Goal: Task Accomplishment & Management: Complete application form

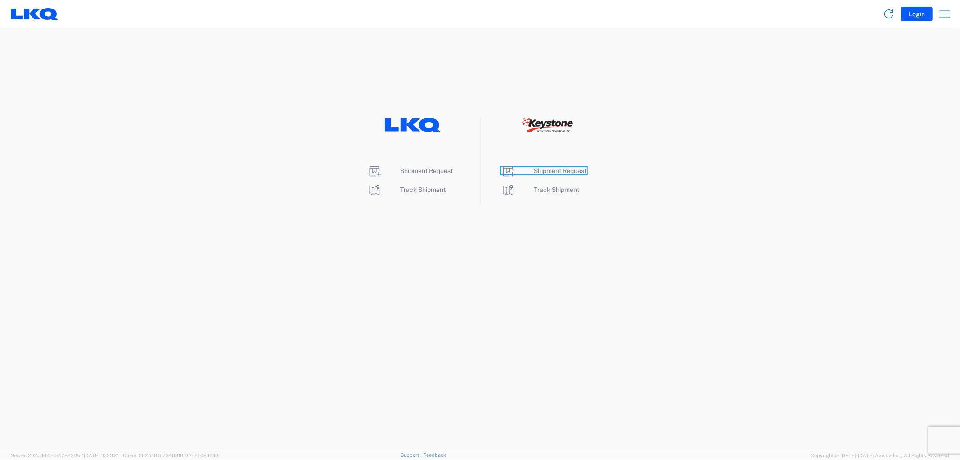
click at [559, 173] on span "Shipment Request" at bounding box center [560, 170] width 53 height 7
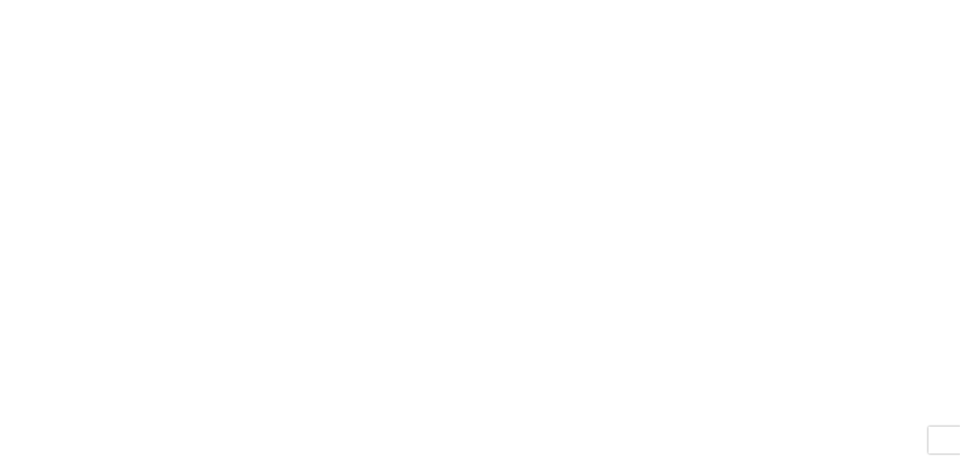
select select "FULL"
select select "LBS"
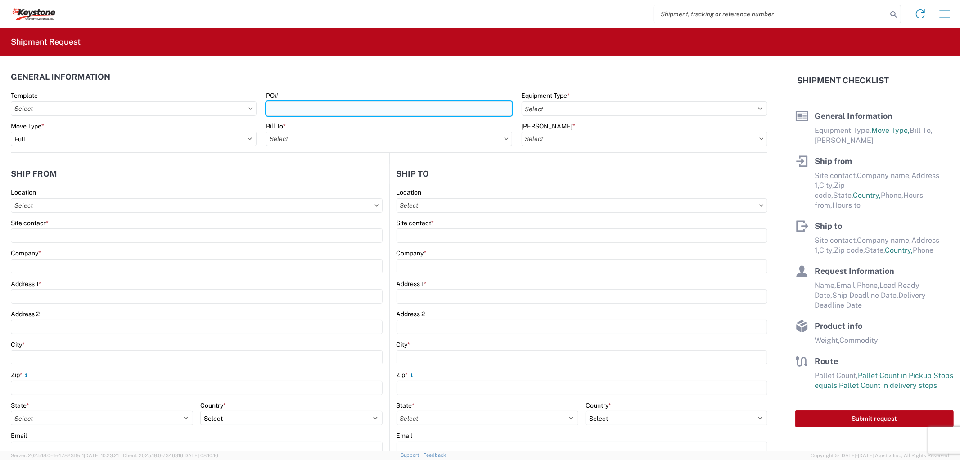
click at [345, 113] on input "PO#" at bounding box center [389, 108] width 246 height 14
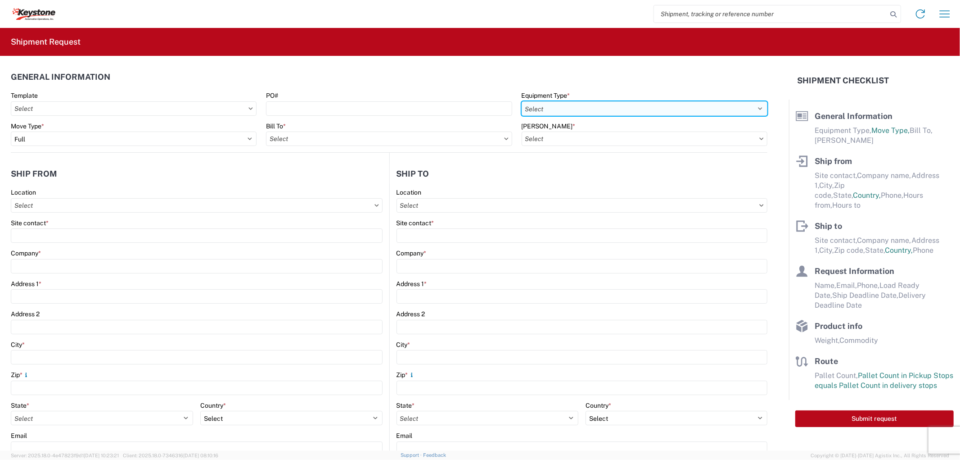
click at [573, 103] on select "Select 53’ Dry Van Flatbed Dropdeck (van) Lowboy (flatbed) Rail" at bounding box center [645, 108] width 246 height 14
select select "STDV"
click at [522, 101] on select "Select 53’ Dry Van Flatbed Dropdeck (van) Lowboy (flatbed) Rail" at bounding box center [645, 108] width 246 height 14
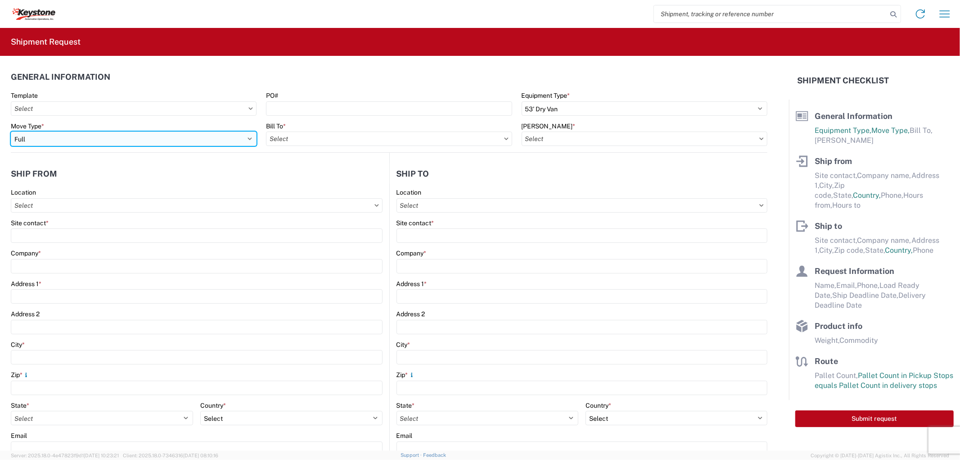
click at [129, 144] on select "Select Full Partial TL" at bounding box center [134, 138] width 246 height 14
click at [11, 131] on select "Select Full Partial TL" at bounding box center [134, 138] width 246 height 14
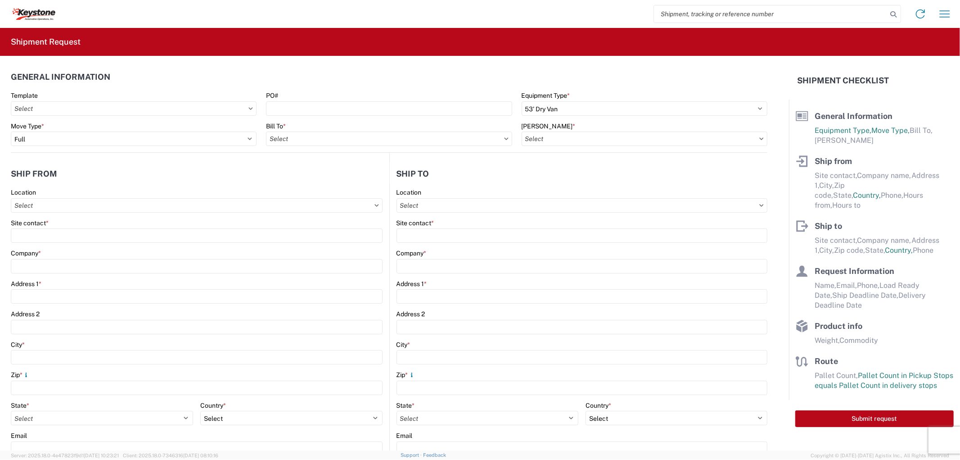
click at [504, 140] on icon at bounding box center [506, 138] width 5 height 3
click at [484, 142] on input "Bill To *" at bounding box center [389, 138] width 246 height 14
type input "8614"
click at [330, 177] on div "8614 - [GEOGRAPHIC_DATA] - [GEOGRAPHIC_DATA], [GEOGRAPHIC_DATA]" at bounding box center [378, 179] width 224 height 14
type input "8614 - [GEOGRAPHIC_DATA] - [GEOGRAPHIC_DATA], [GEOGRAPHIC_DATA]"
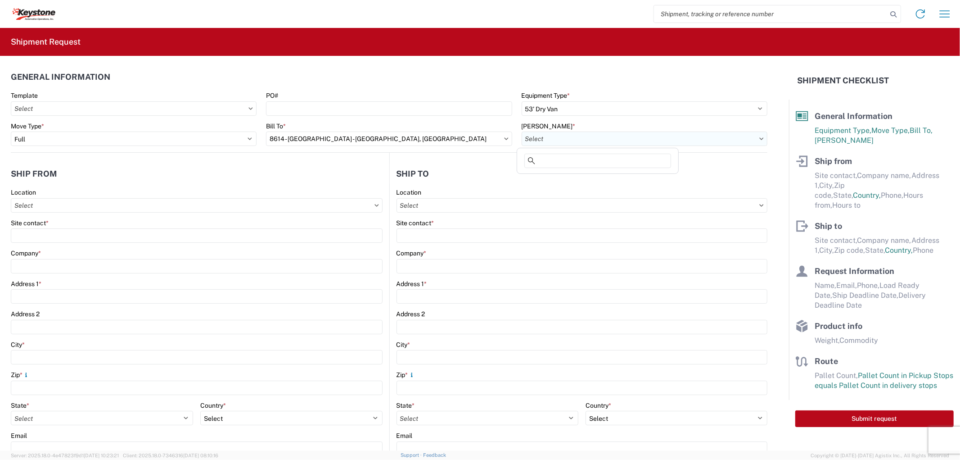
click at [607, 139] on input "[PERSON_NAME] *" at bounding box center [645, 138] width 246 height 14
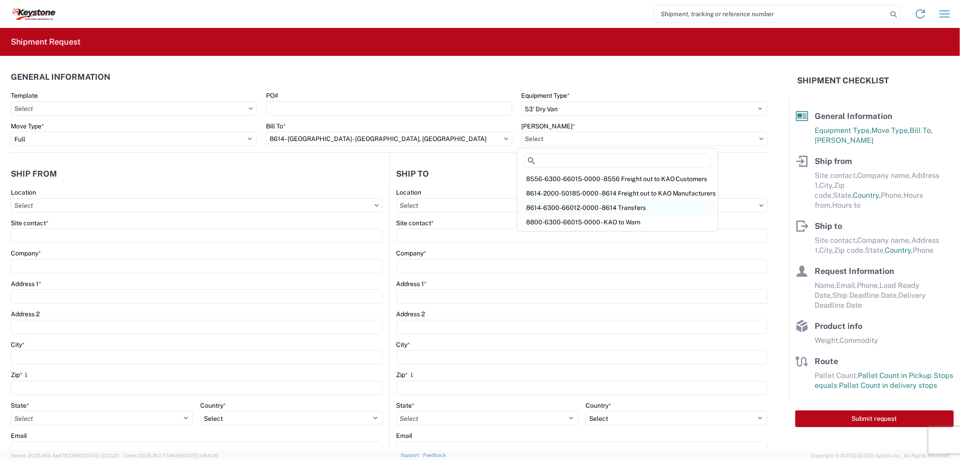
click at [599, 204] on div "8614-6300-66012-0000 - 8614 Transfers" at bounding box center [617, 207] width 197 height 14
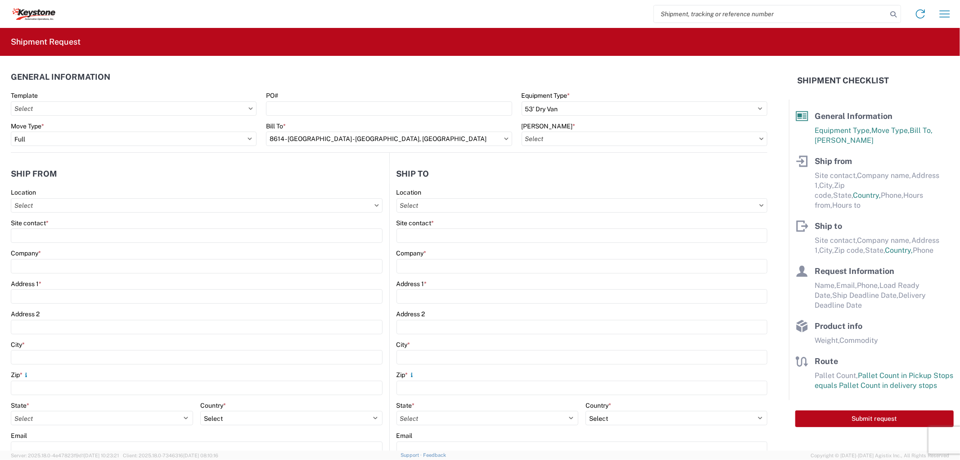
type input "8614-6300-66012-0000 - 8614 Transfers, 8614-6300-66012-0000 - 8614 Transfers"
click at [55, 207] on input "Location" at bounding box center [197, 205] width 372 height 14
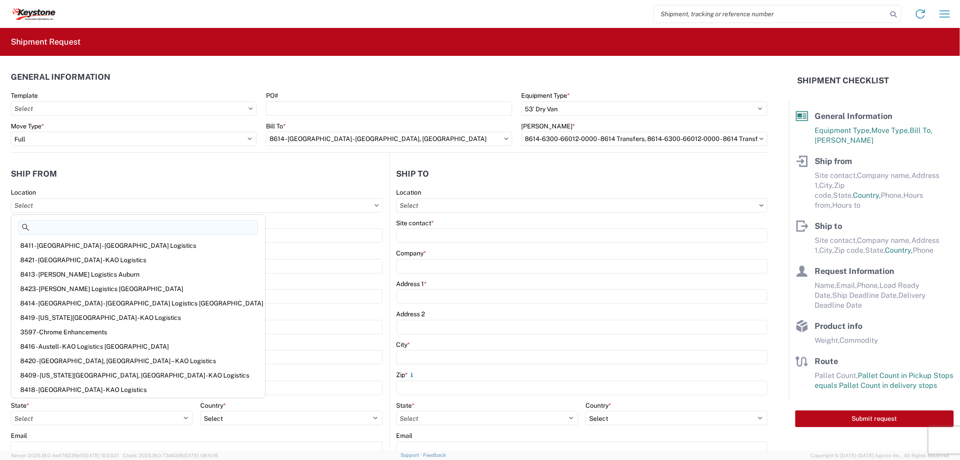
click at [59, 231] on input at bounding box center [138, 227] width 240 height 14
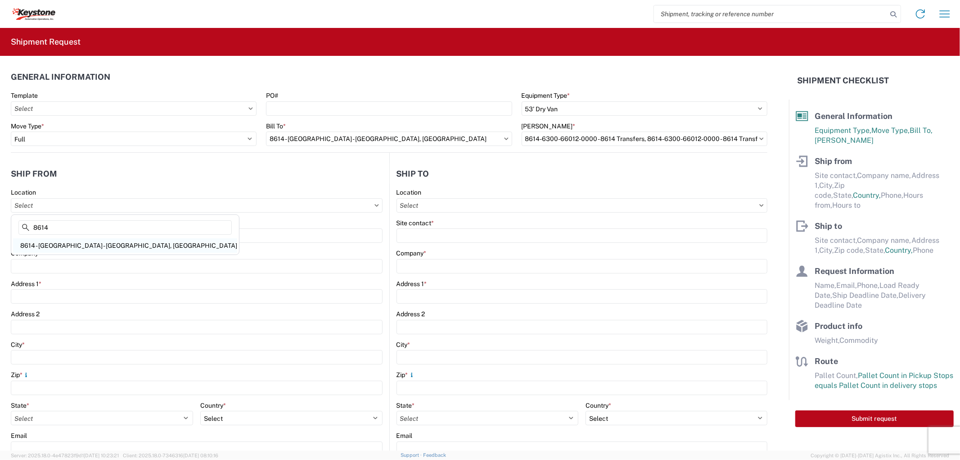
type input "8614"
click at [64, 245] on div "8614 - [GEOGRAPHIC_DATA] - [GEOGRAPHIC_DATA], [GEOGRAPHIC_DATA]" at bounding box center [125, 245] width 224 height 14
type input "8614 - [GEOGRAPHIC_DATA] - [GEOGRAPHIC_DATA], [GEOGRAPHIC_DATA]"
type input "KAO"
type input "[STREET_ADDRESS][PERSON_NAME]"
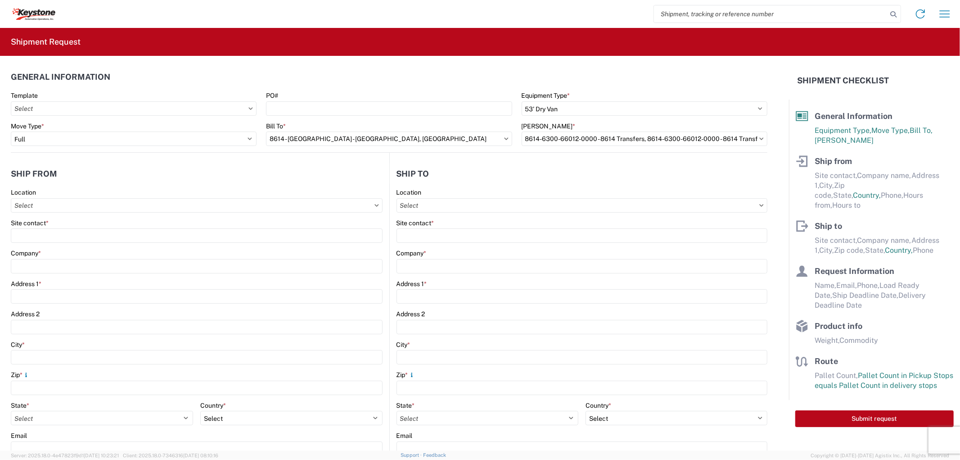
type input "Eastvale"
type input "91752"
select select "CA"
select select "US"
type input "07:00"
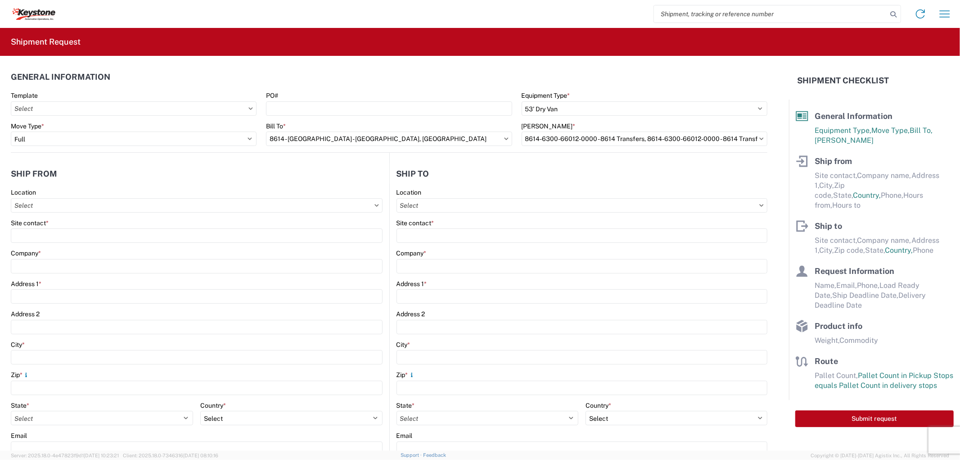
type input "17:00"
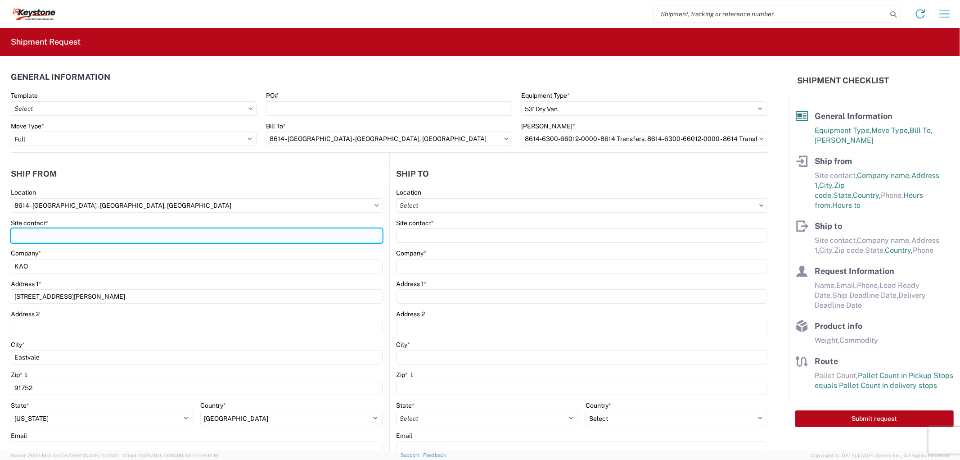
click at [59, 235] on input "Site contact *" at bounding box center [197, 235] width 372 height 14
type input "[PERSON_NAME]"
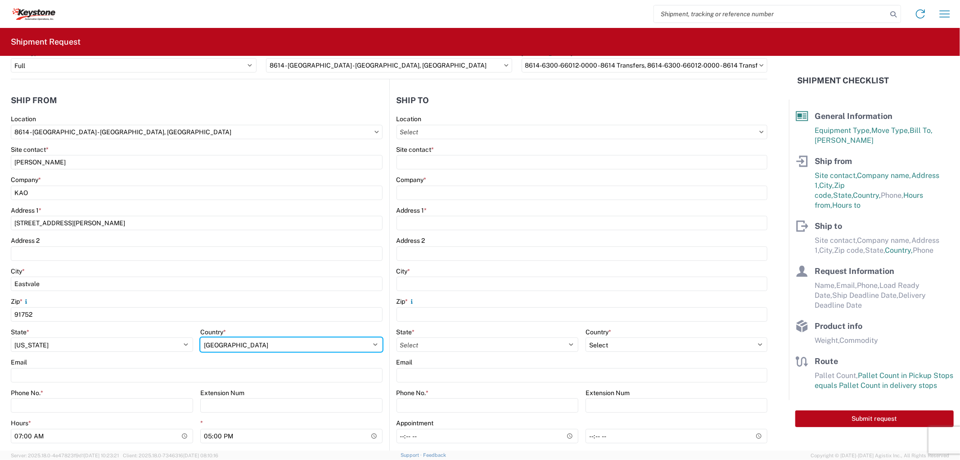
scroll to position [100, 0]
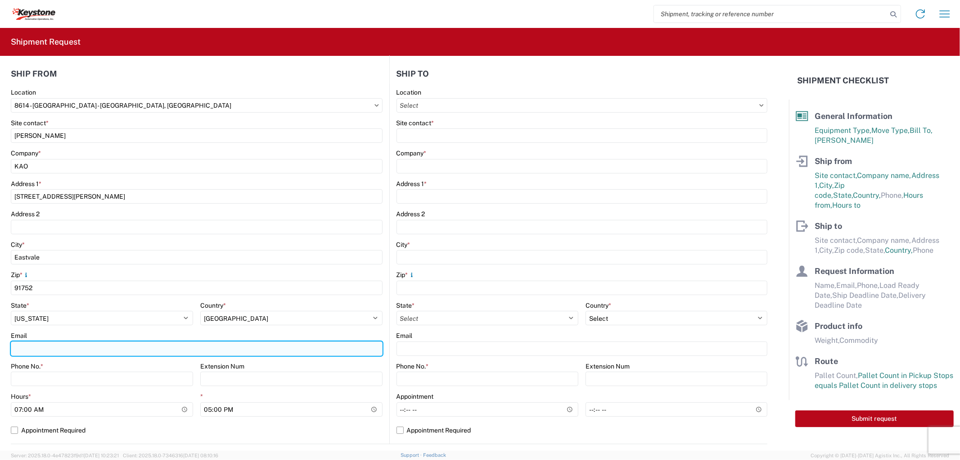
click at [47, 346] on input "Email" at bounding box center [197, 348] width 372 height 14
type input "[EMAIL_ADDRESS][DOMAIN_NAME], [EMAIL_ADDRESS][DOMAIN_NAME], [EMAIL_ADDRESS][DOM…"
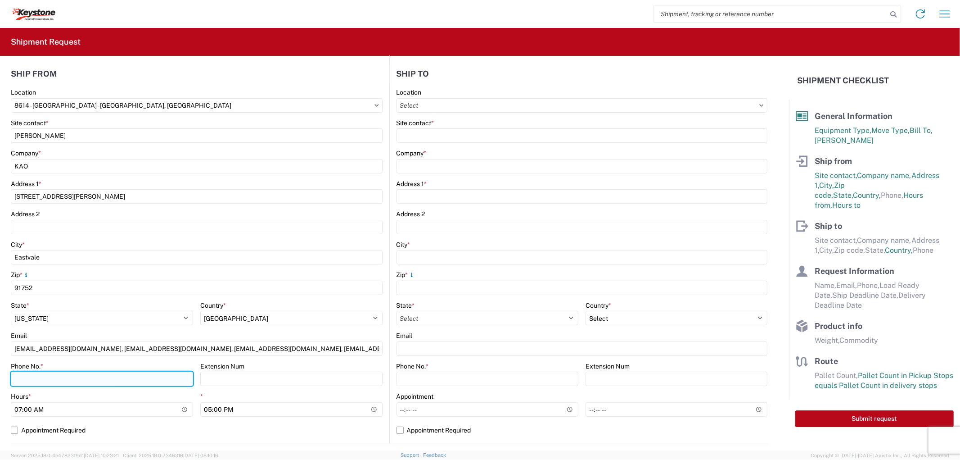
click at [54, 381] on input "Phone No. *" at bounding box center [102, 378] width 182 height 14
type input "9512775237"
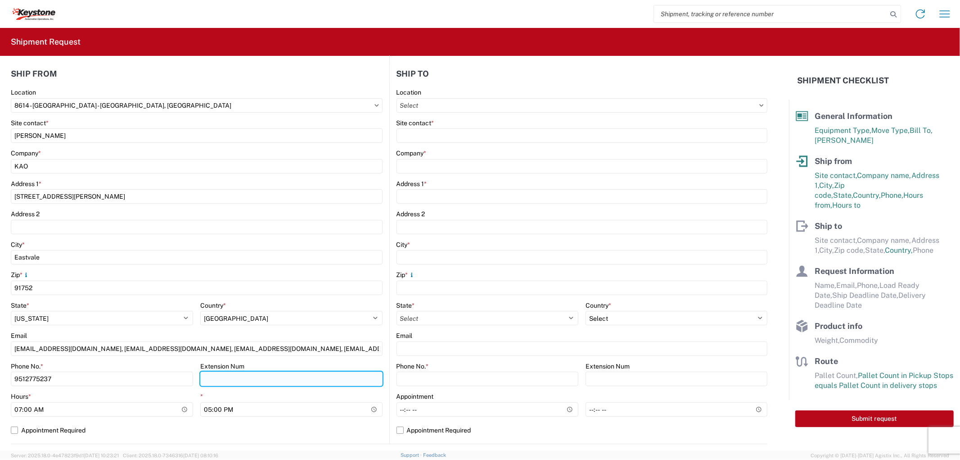
click at [218, 375] on input "Extension Num" at bounding box center [291, 378] width 182 height 14
type input "3998"
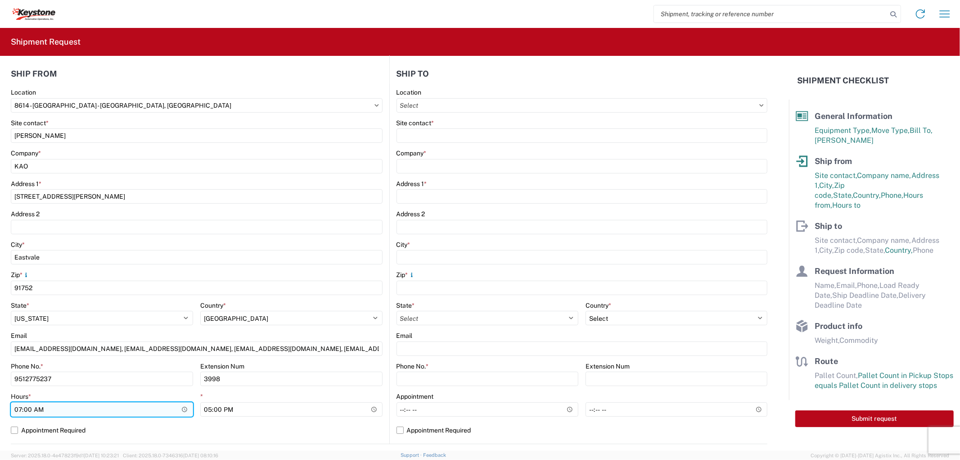
click at [17, 410] on input "07:00" at bounding box center [102, 409] width 182 height 14
type input "08:00"
click at [269, 430] on label "Appointment Required" at bounding box center [197, 430] width 372 height 14
click at [0, 0] on input "Appointment Required" at bounding box center [0, 0] width 0 height 0
select select "US"
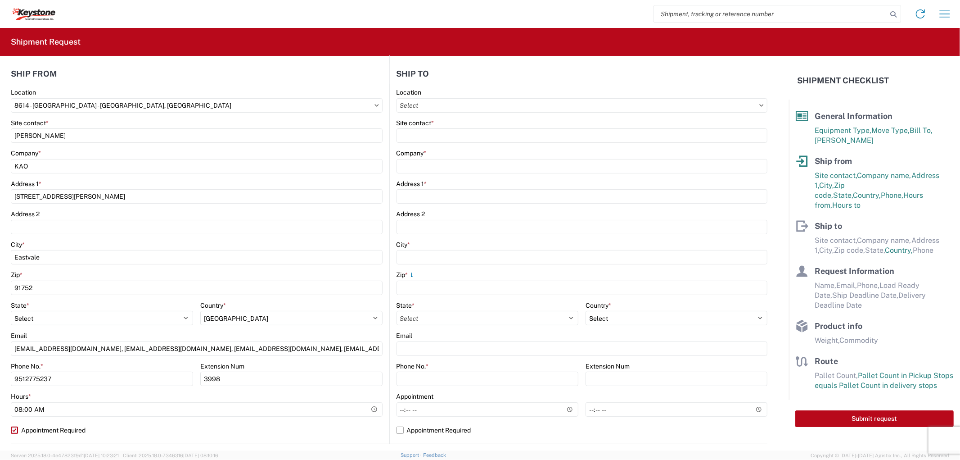
click at [269, 430] on label "Appointment Required" at bounding box center [197, 430] width 372 height 14
click at [0, 0] on input "Appointment Required" at bounding box center [0, 0] width 0 height 0
select select "US"
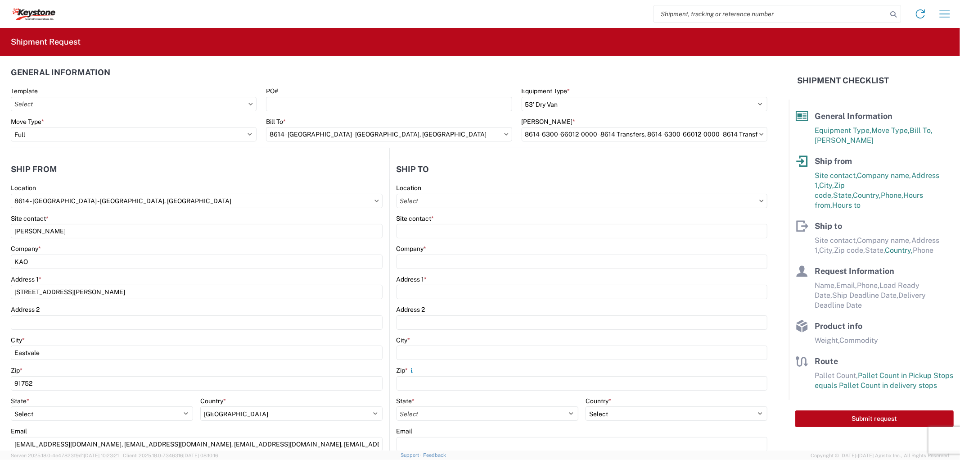
scroll to position [0, 0]
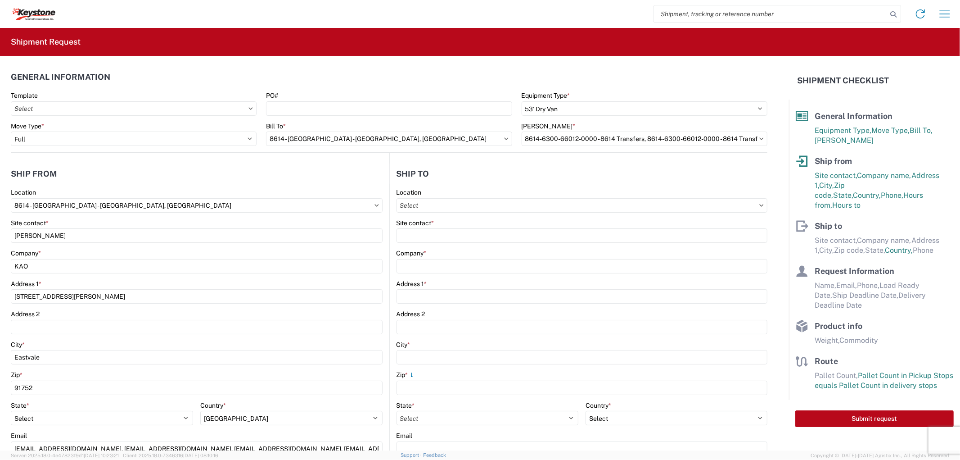
click at [760, 205] on icon at bounding box center [762, 205] width 4 height 2
click at [717, 206] on input "Location" at bounding box center [582, 205] width 371 height 14
type input "8"
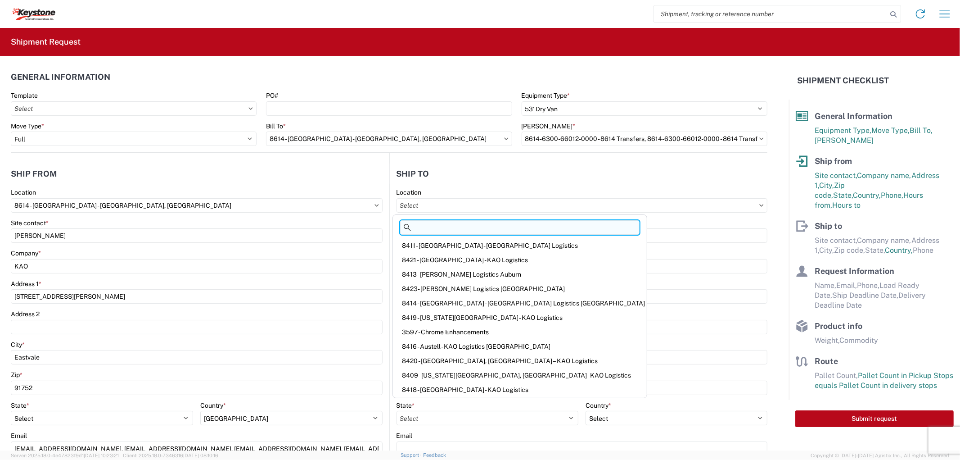
click at [467, 225] on input at bounding box center [520, 227] width 240 height 14
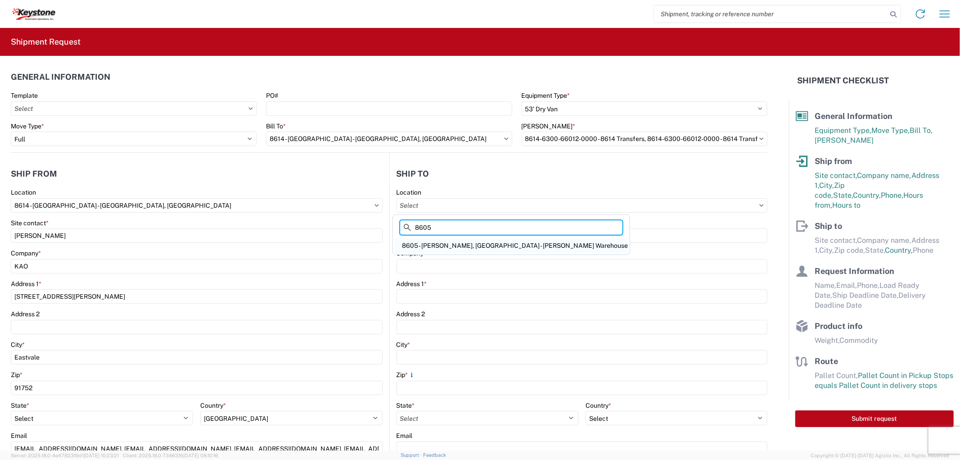
type input "8605"
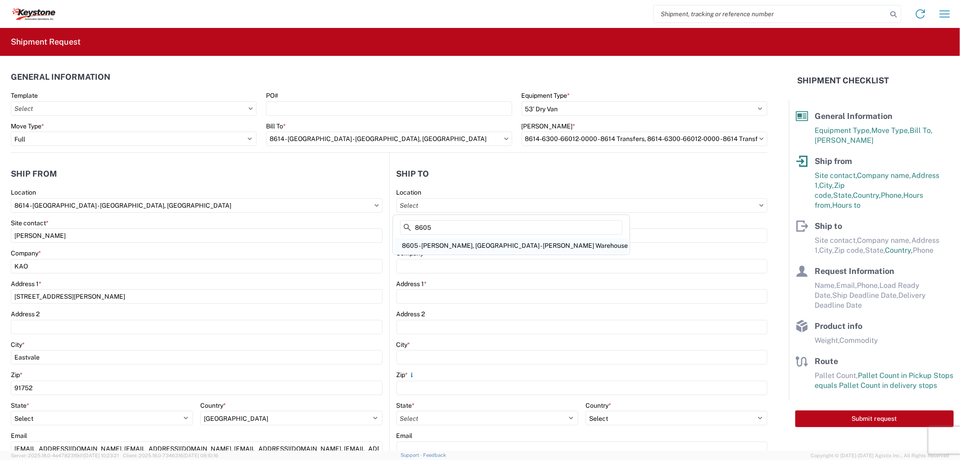
click at [444, 250] on div "8605 - [PERSON_NAME], [GEOGRAPHIC_DATA] - [PERSON_NAME] Warehouse" at bounding box center [511, 245] width 233 height 14
type input "8605 - [PERSON_NAME], [GEOGRAPHIC_DATA] - [PERSON_NAME] Warehouse"
type input "KAO"
type input "[STREET_ADDRESS][PERSON_NAME]"
type input "[GEOGRAPHIC_DATA]"
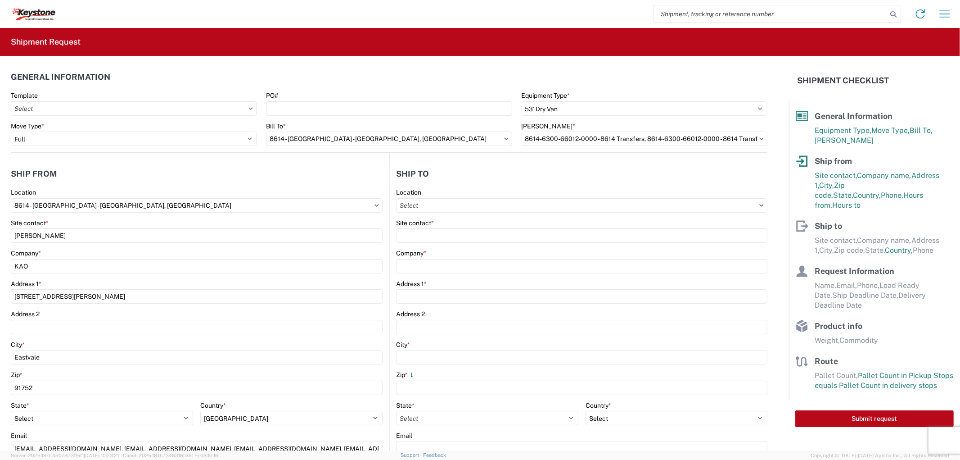
type input "99224"
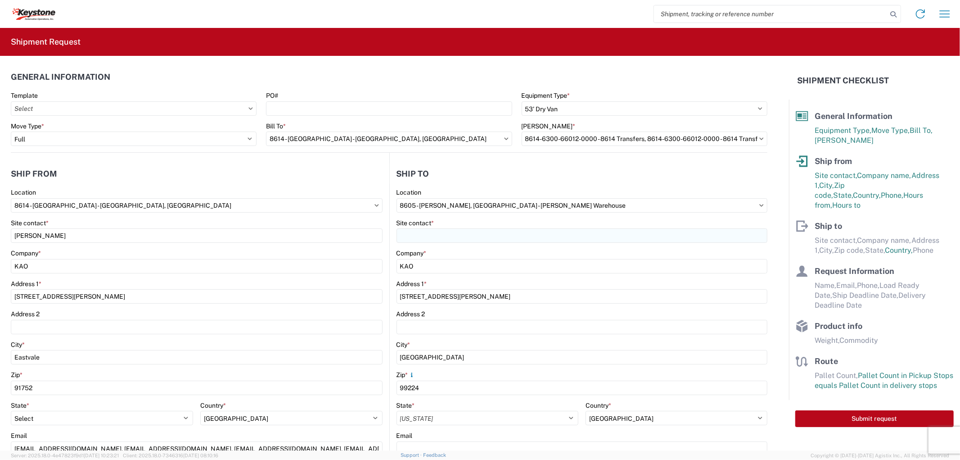
select select "US"
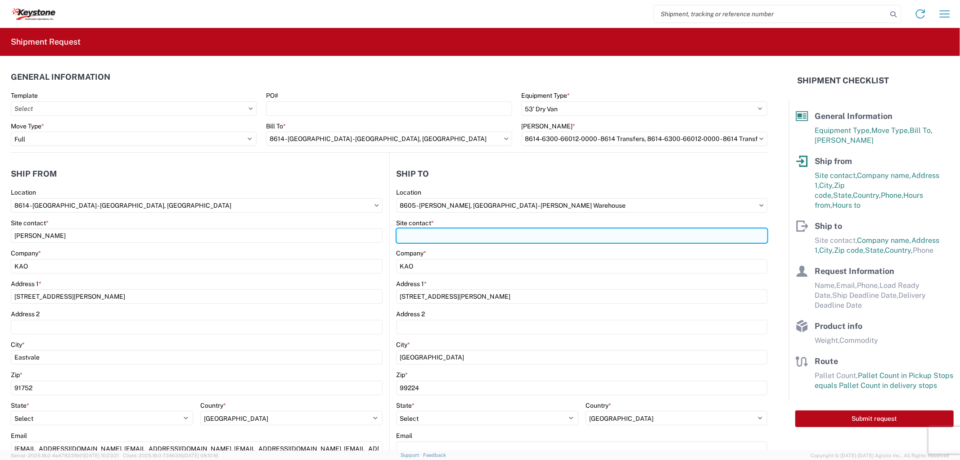
click at [442, 235] on input "Site contact *" at bounding box center [582, 235] width 371 height 14
type input "[PERSON_NAME]"
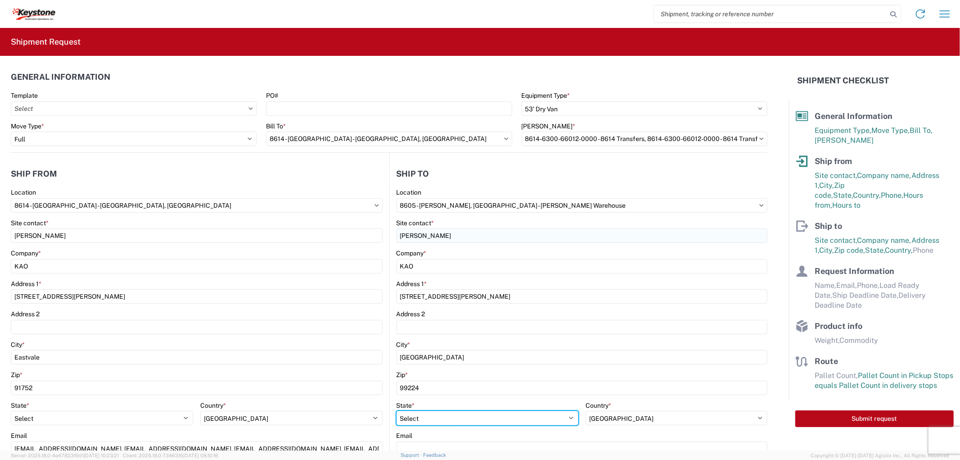
select select "WA"
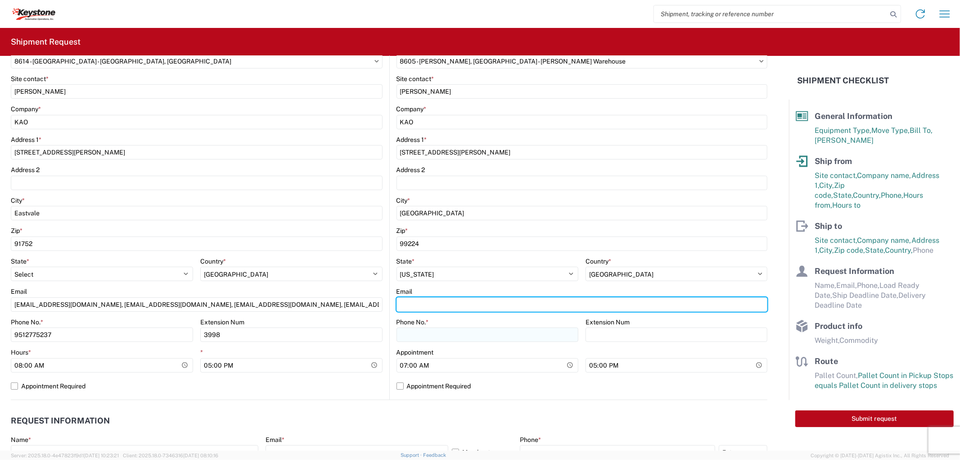
scroll to position [155, 0]
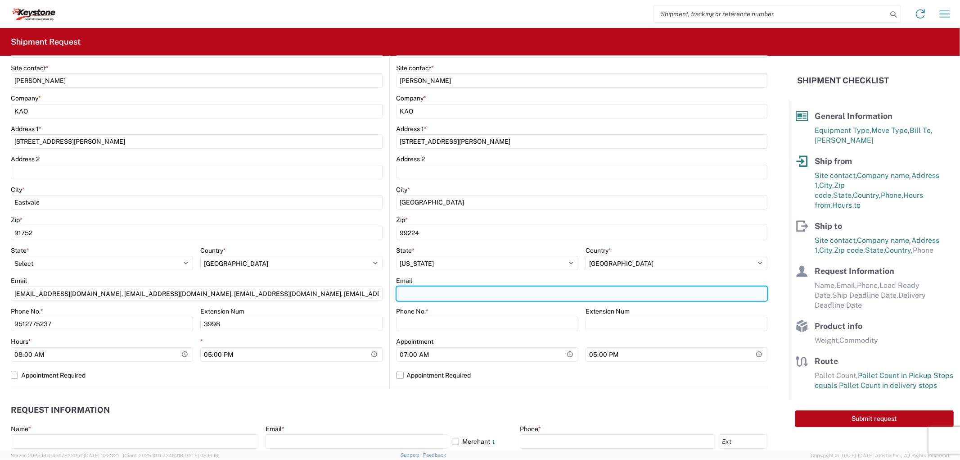
click at [441, 296] on input "Email" at bounding box center [582, 293] width 371 height 14
click at [696, 293] on input "[EMAIL_ADDRESS][DOMAIN_NAME], [EMAIL_ADDRESS][DOMAIN_NAME], [EMAIL_ADDRESS][DOM…" at bounding box center [582, 293] width 371 height 14
type input "[EMAIL_ADDRESS][DOMAIN_NAME], [EMAIL_ADDRESS][DOMAIN_NAME], [EMAIL_ADDRESS][DOM…"
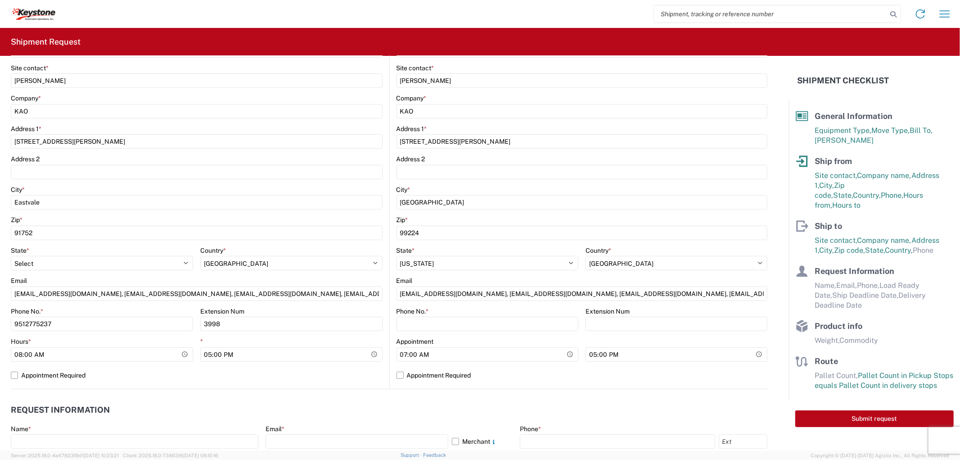
click at [475, 333] on agx-form-control-wrapper-v2 "Phone No. *" at bounding box center [488, 322] width 182 height 31
click at [476, 324] on input "Phone No. *" at bounding box center [488, 324] width 182 height 14
type input "9098559194"
click at [609, 324] on input "Extension Num" at bounding box center [677, 324] width 182 height 14
click at [641, 372] on label "Appointment Required" at bounding box center [582, 375] width 371 height 14
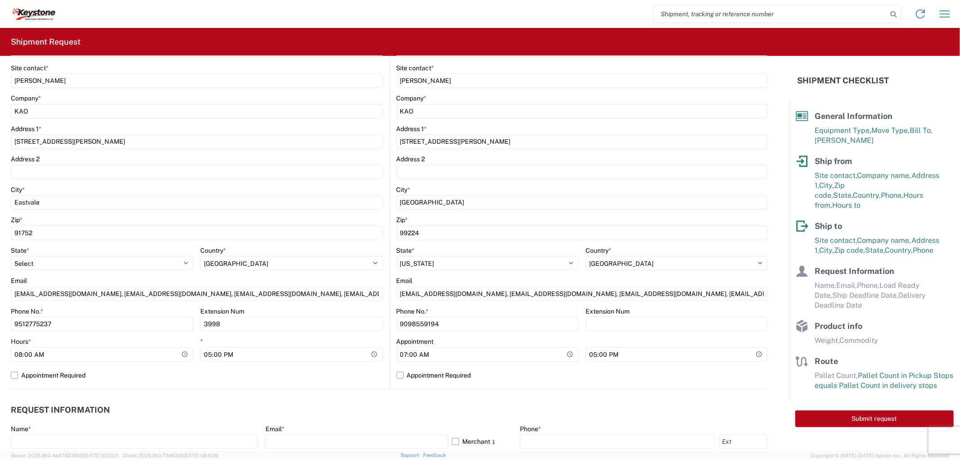
click at [0, 0] on input "Appointment Required" at bounding box center [0, 0] width 0 height 0
select select "US"
click at [641, 372] on label "Appointment Required" at bounding box center [582, 375] width 371 height 14
click at [0, 0] on input "Appointment Required" at bounding box center [0, 0] width 0 height 0
select select "US"
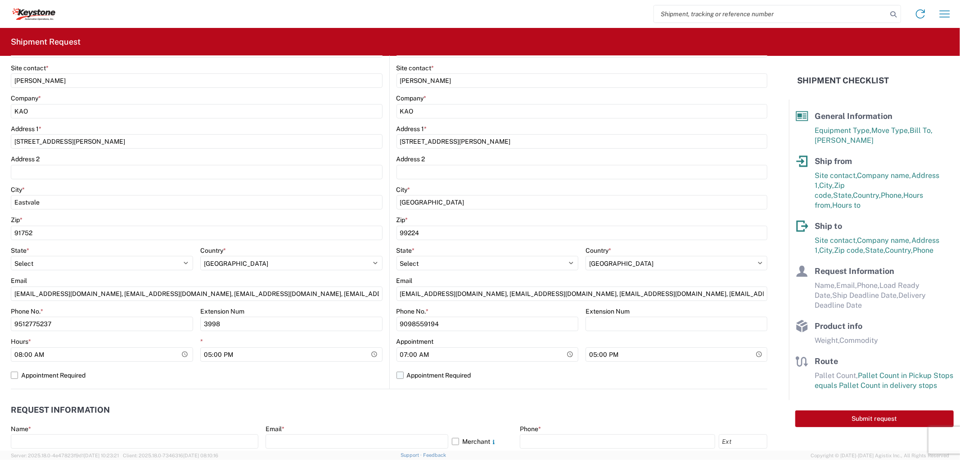
click at [484, 375] on label "Appointment Required" at bounding box center [582, 375] width 371 height 14
click at [0, 0] on input "Appointment Required" at bounding box center [0, 0] width 0 height 0
select select "US"
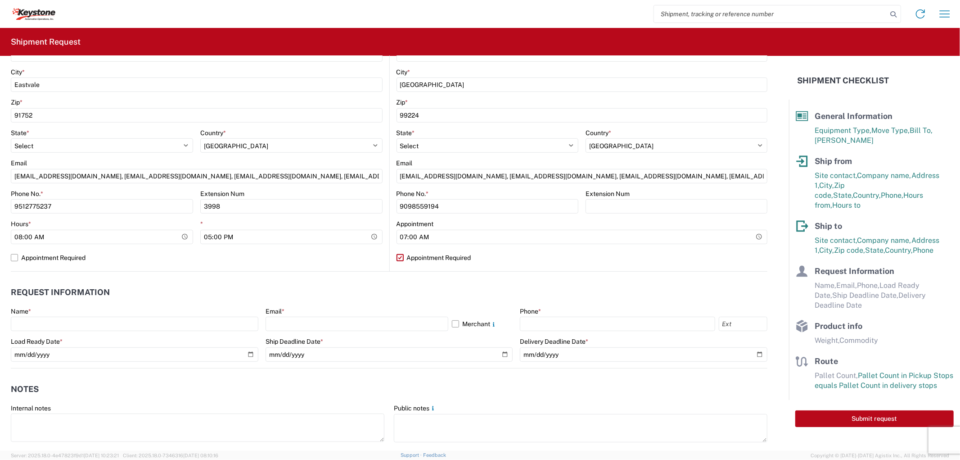
scroll to position [355, 0]
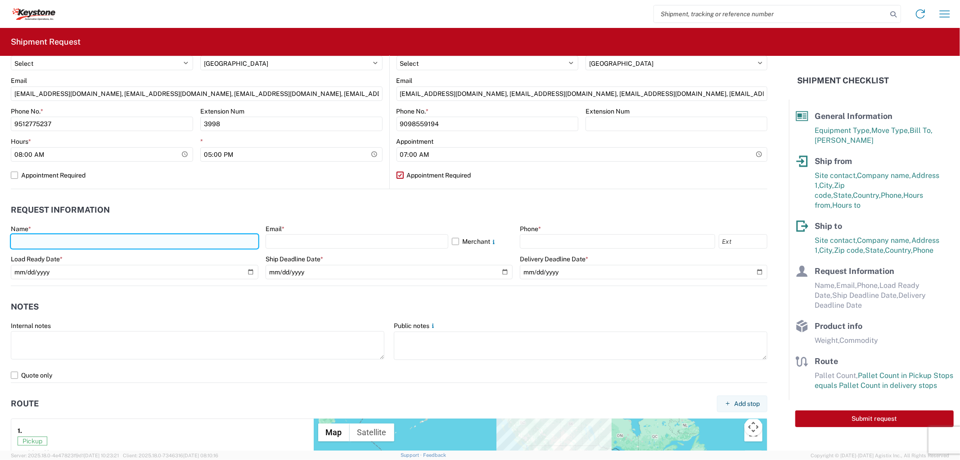
click at [68, 244] on input "text" at bounding box center [135, 241] width 248 height 14
type input "[PERSON_NAME]"
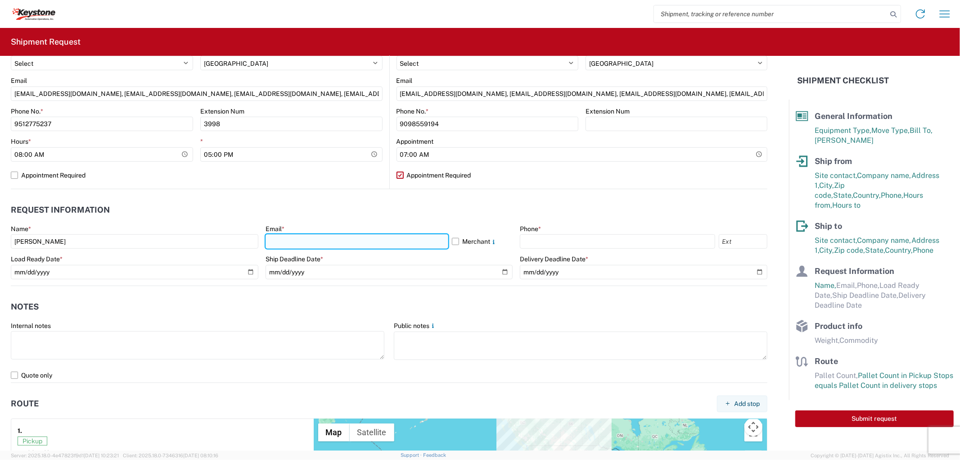
click at [284, 245] on input "text" at bounding box center [357, 241] width 183 height 14
type input "[EMAIL_ADDRESS][DOMAIN_NAME], [EMAIL_ADDRESS][DOMAIN_NAME], [EMAIL_ADDRESS][DOM…"
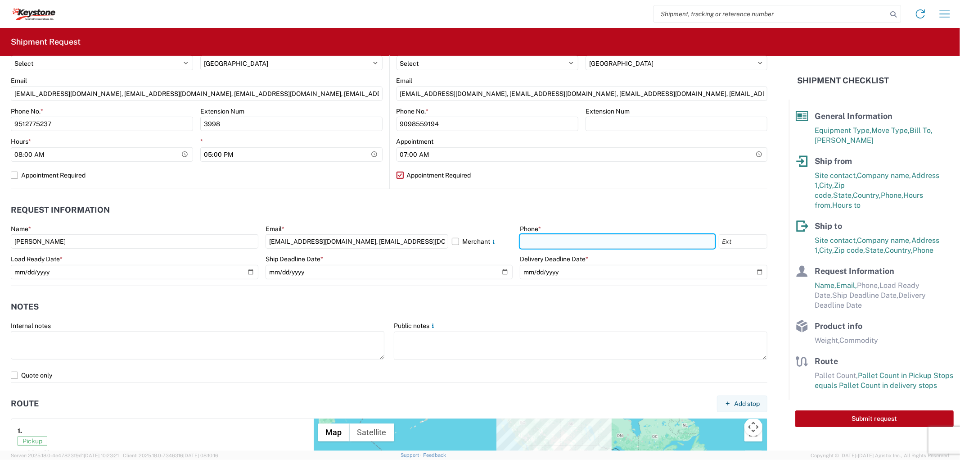
click at [536, 246] on input "text" at bounding box center [617, 241] width 195 height 14
type input "9512775237"
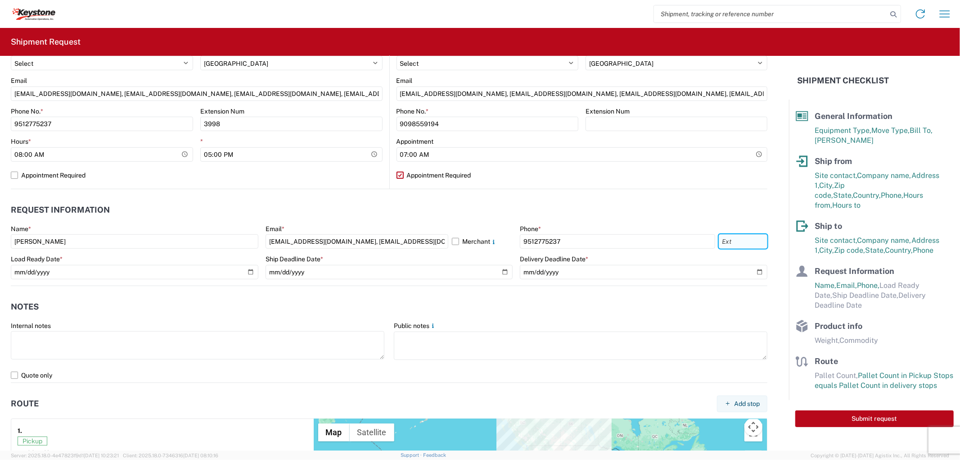
click at [744, 240] on input "text" at bounding box center [743, 241] width 49 height 14
type input "3998"
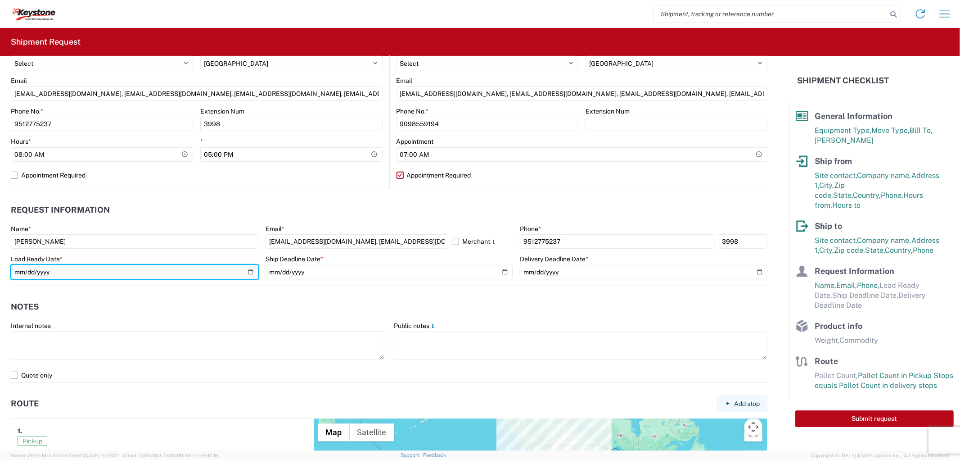
click at [249, 271] on input "date" at bounding box center [135, 272] width 248 height 14
type input "[DATE]"
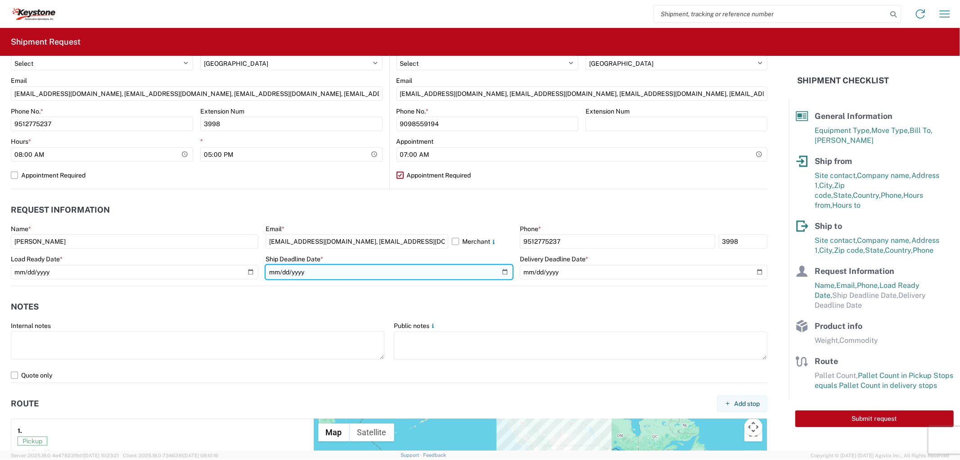
click at [498, 273] on input "date" at bounding box center [390, 272] width 248 height 14
type input "[DATE]"
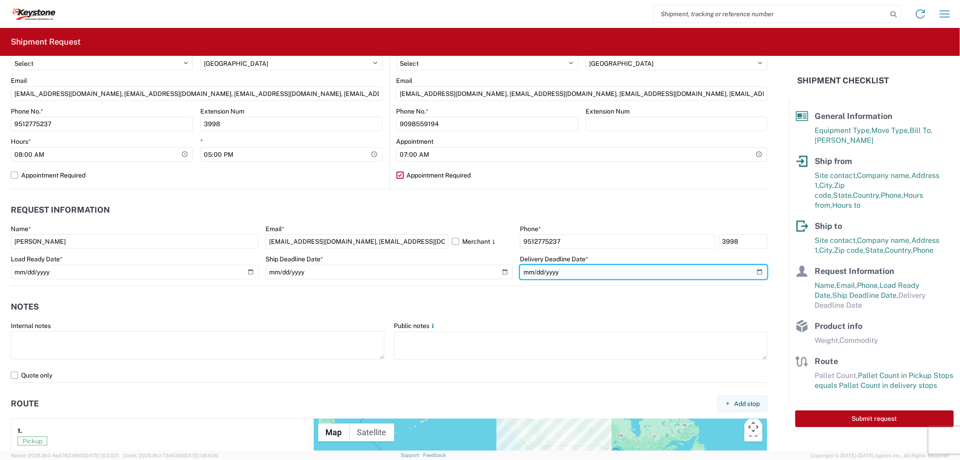
click at [752, 272] on input "date" at bounding box center [644, 272] width 248 height 14
type input "[DATE]"
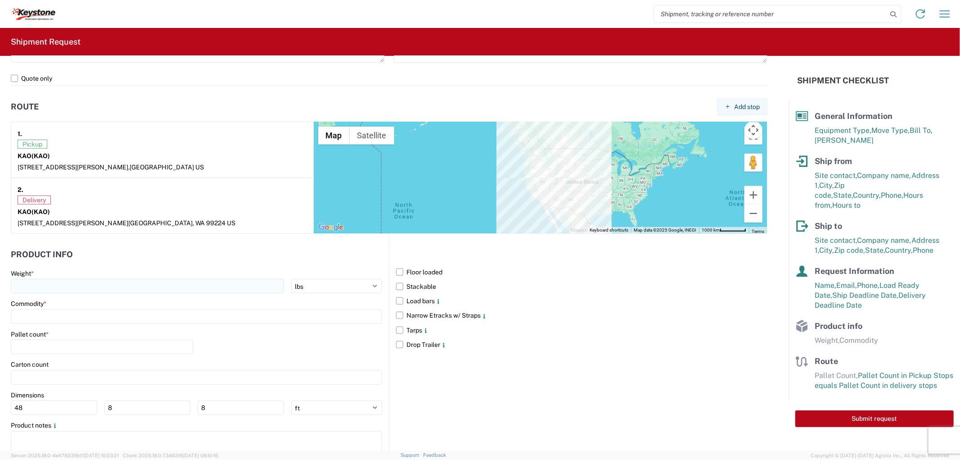
scroll to position [655, 0]
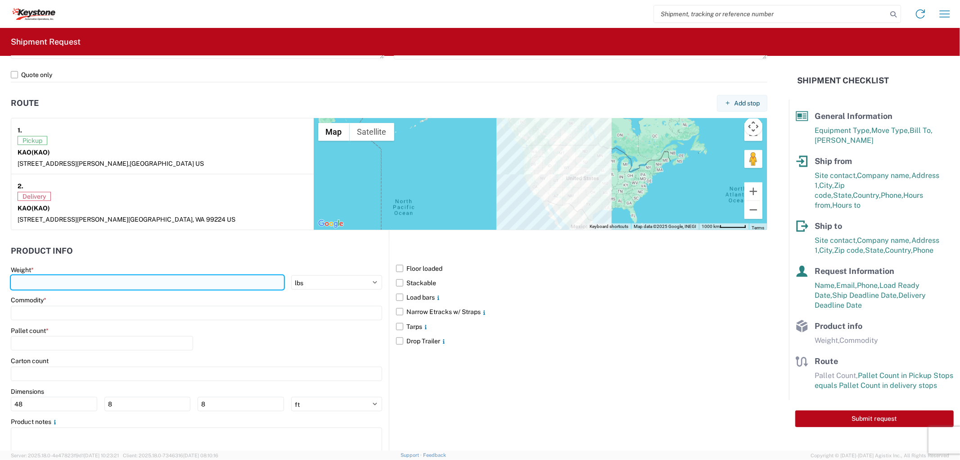
click at [205, 282] on input "number" at bounding box center [147, 282] width 273 height 14
type input "25000"
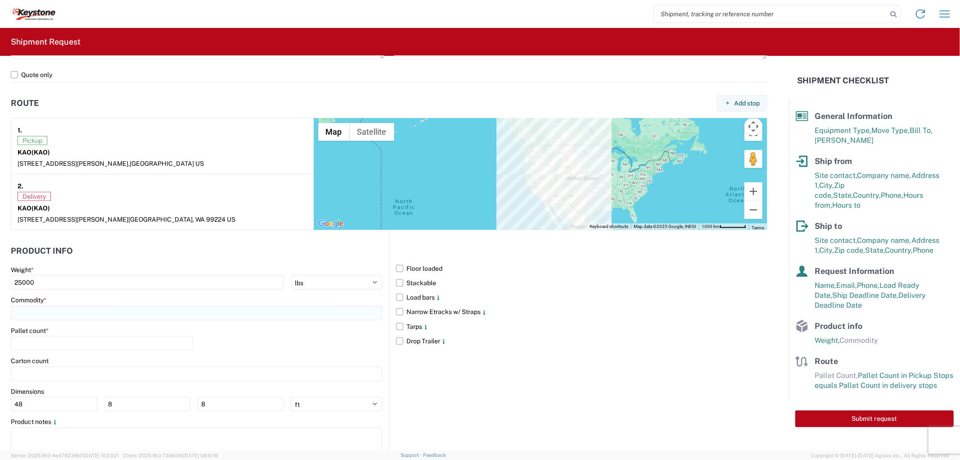
click at [37, 312] on input at bounding box center [196, 313] width 371 height 14
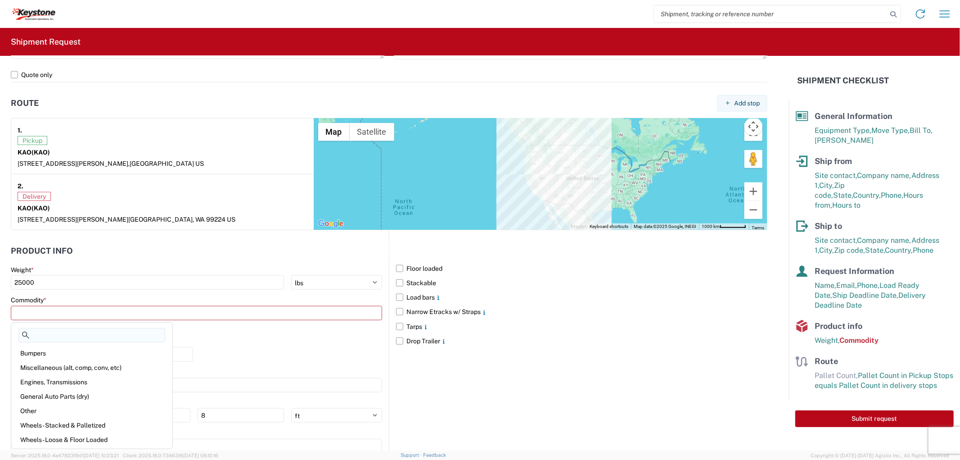
click at [44, 339] on input at bounding box center [91, 335] width 147 height 14
click at [52, 394] on div "General Auto Parts (dry)" at bounding box center [92, 396] width 158 height 14
type input "General Auto Parts (dry)"
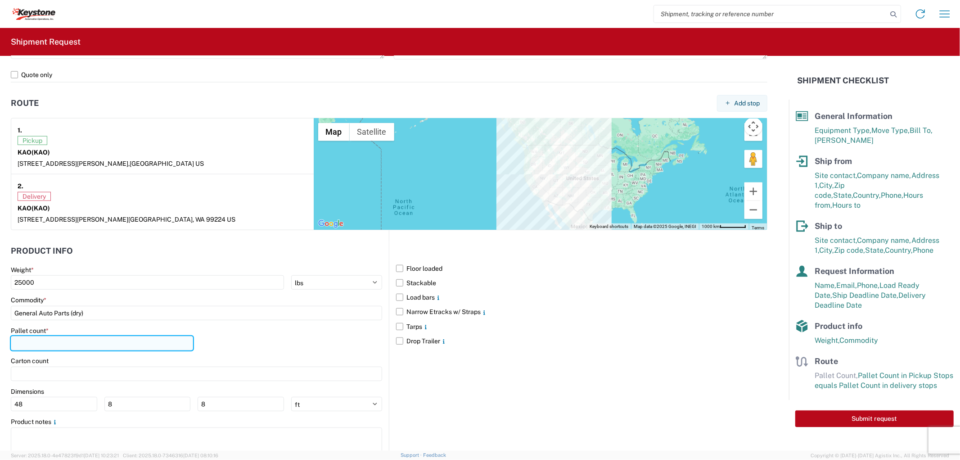
click at [31, 340] on input "number" at bounding box center [102, 343] width 182 height 14
type input "24"
click at [247, 338] on div "Pallet count * 24" at bounding box center [196, 341] width 371 height 31
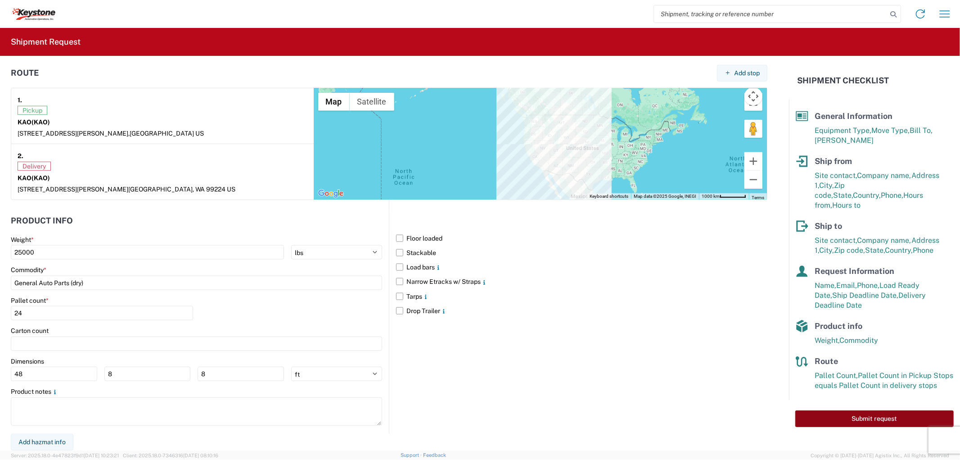
click at [869, 410] on button "Submit request" at bounding box center [875, 418] width 158 height 17
